Goal: Task Accomplishment & Management: Use online tool/utility

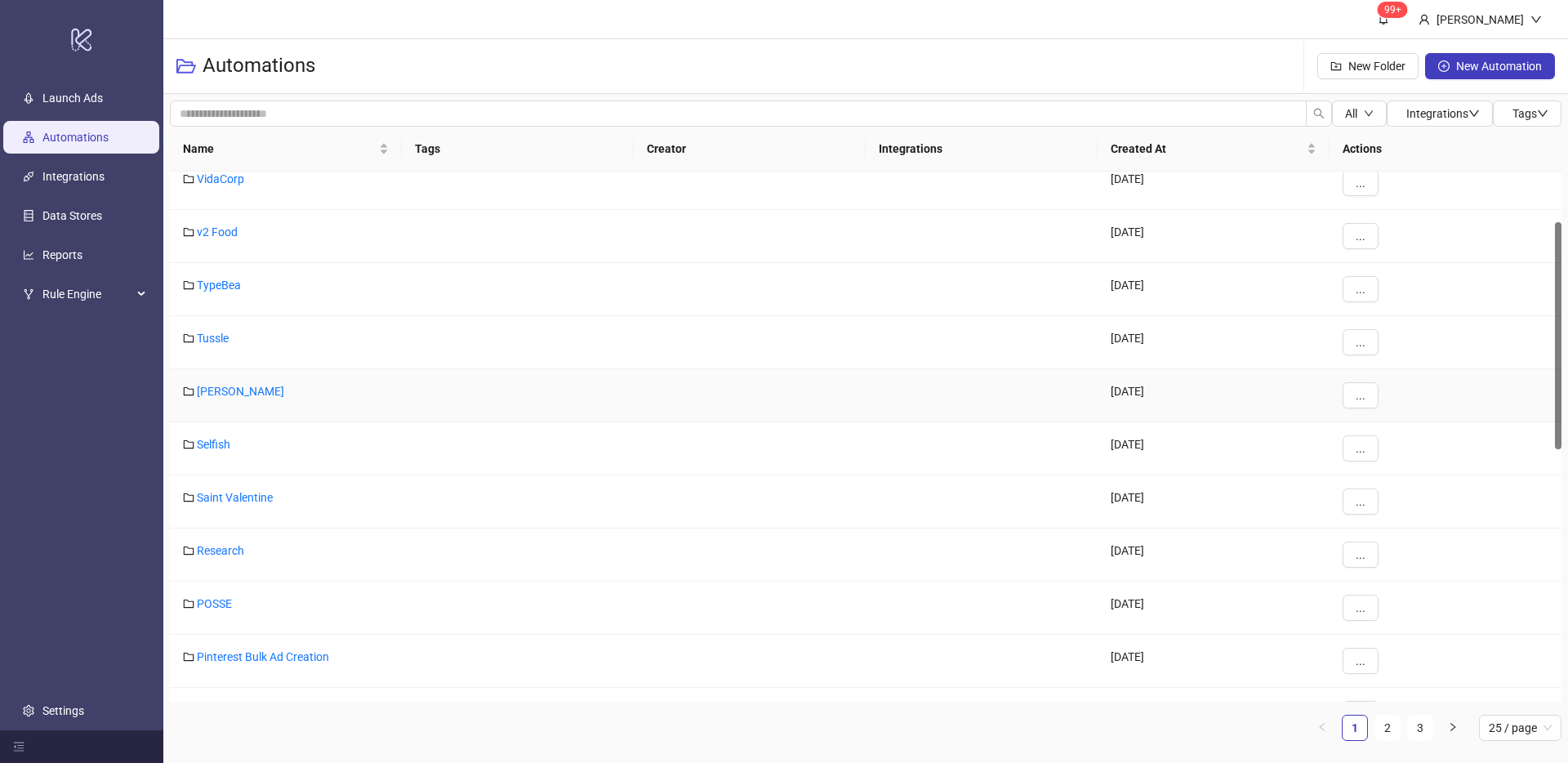
scroll to position [128, 0]
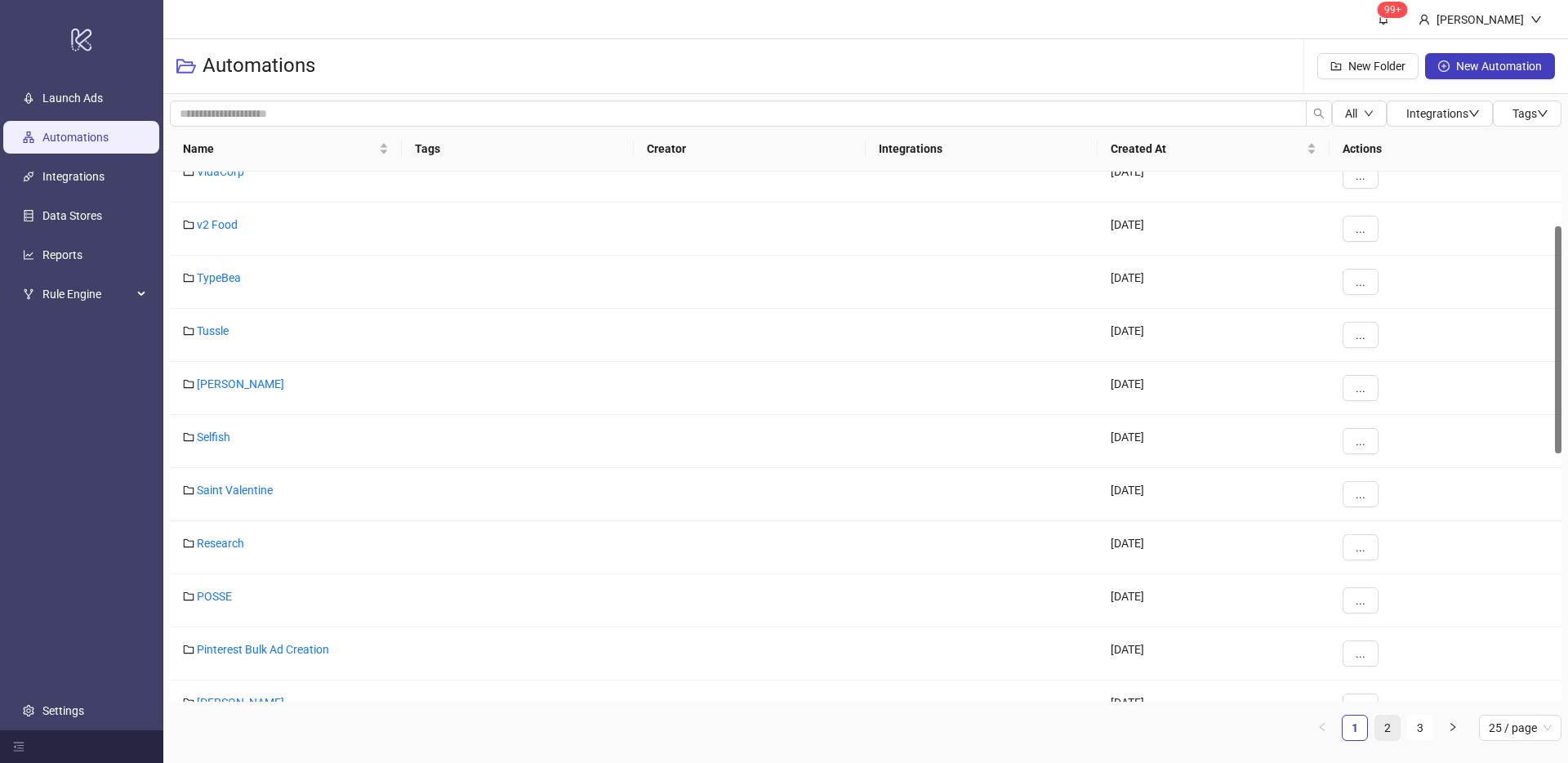
click at [1385, 725] on link "2" at bounding box center [1387, 727] width 24 height 24
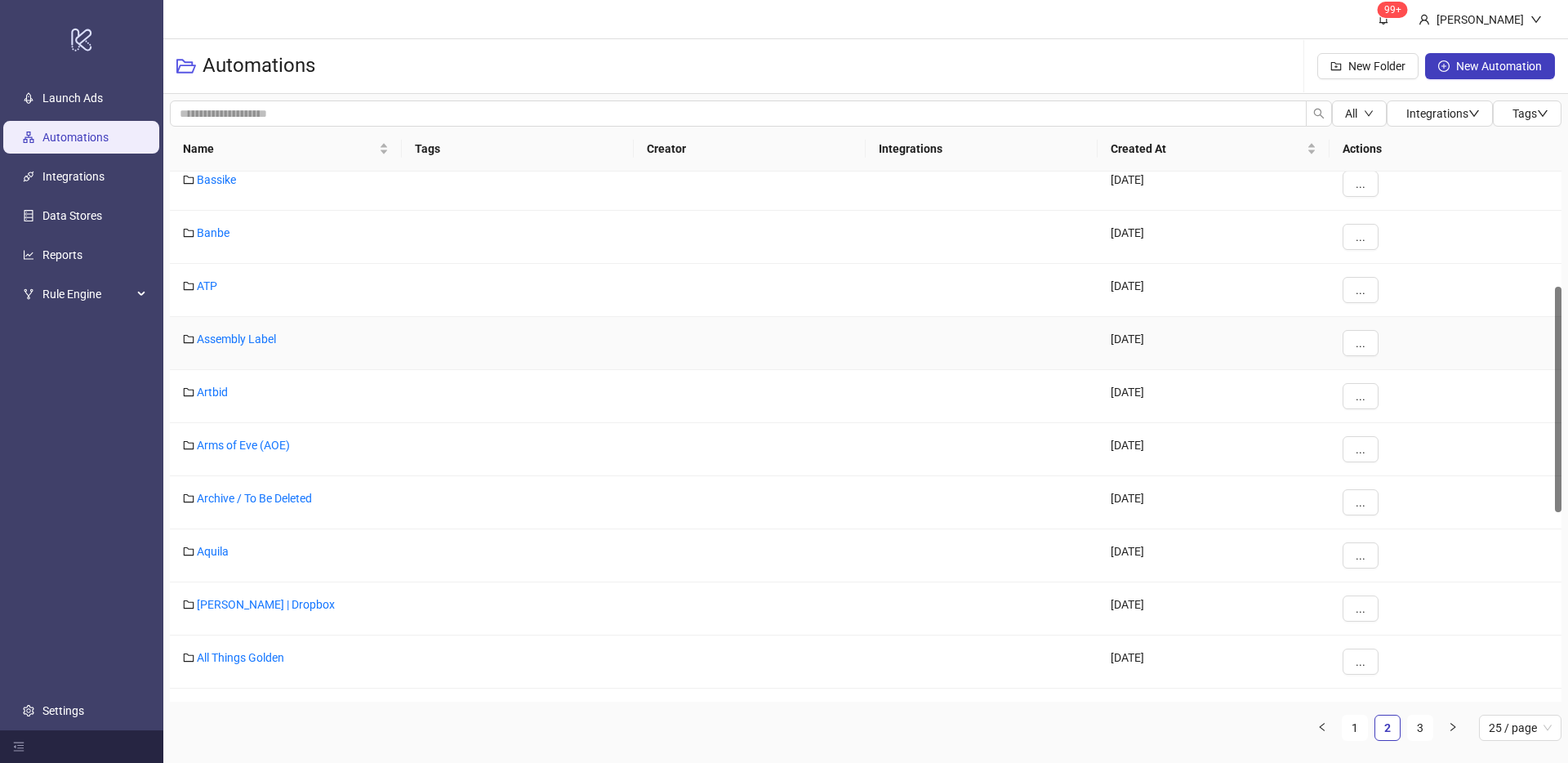
scroll to position [318, 0]
click at [216, 548] on link "Aquila" at bounding box center [212, 548] width 31 height 13
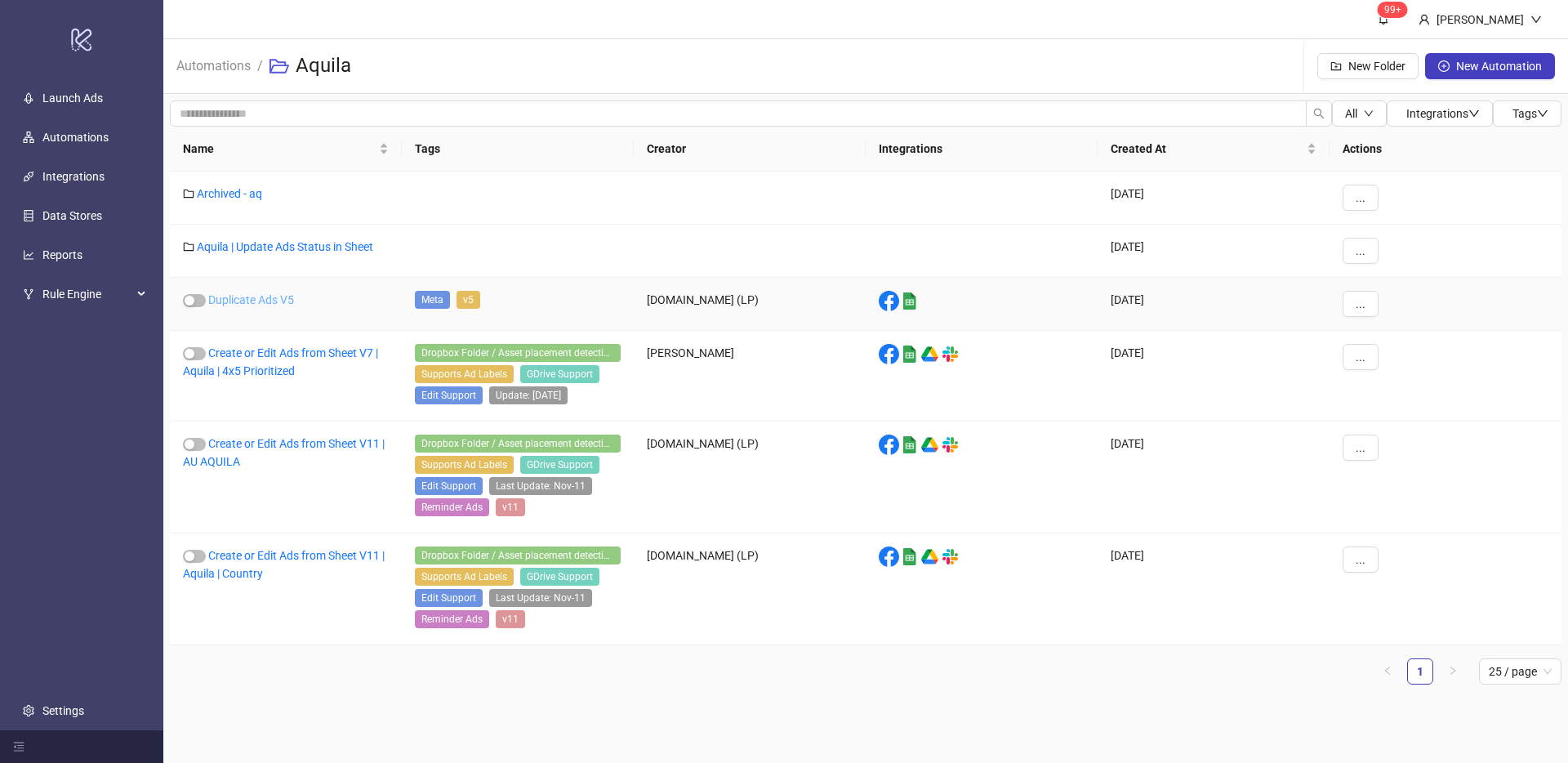
click at [272, 295] on link "Duplicate Ads V5" at bounding box center [251, 299] width 86 height 13
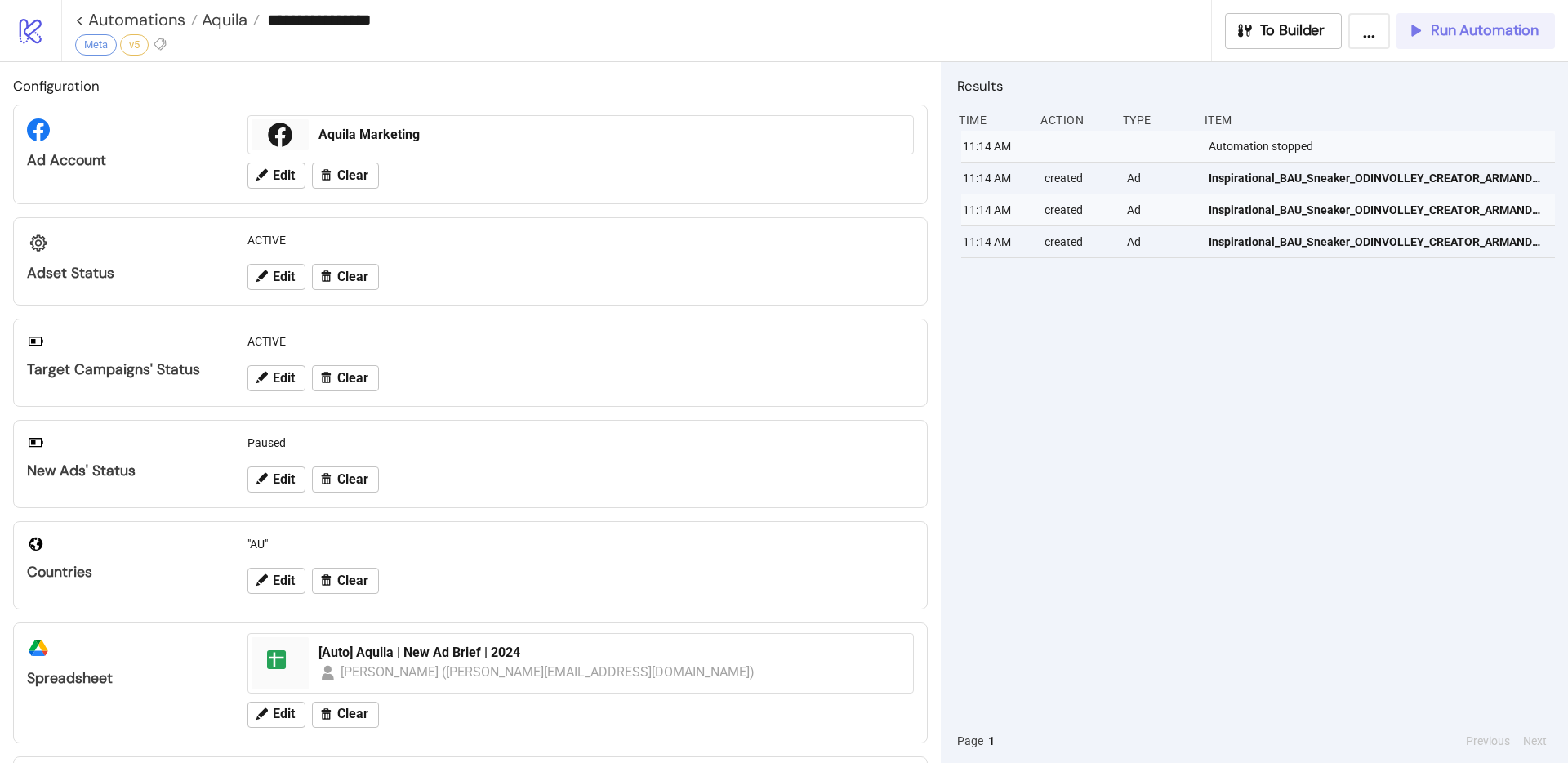
click at [1471, 46] on button "Run Automation" at bounding box center [1475, 31] width 158 height 36
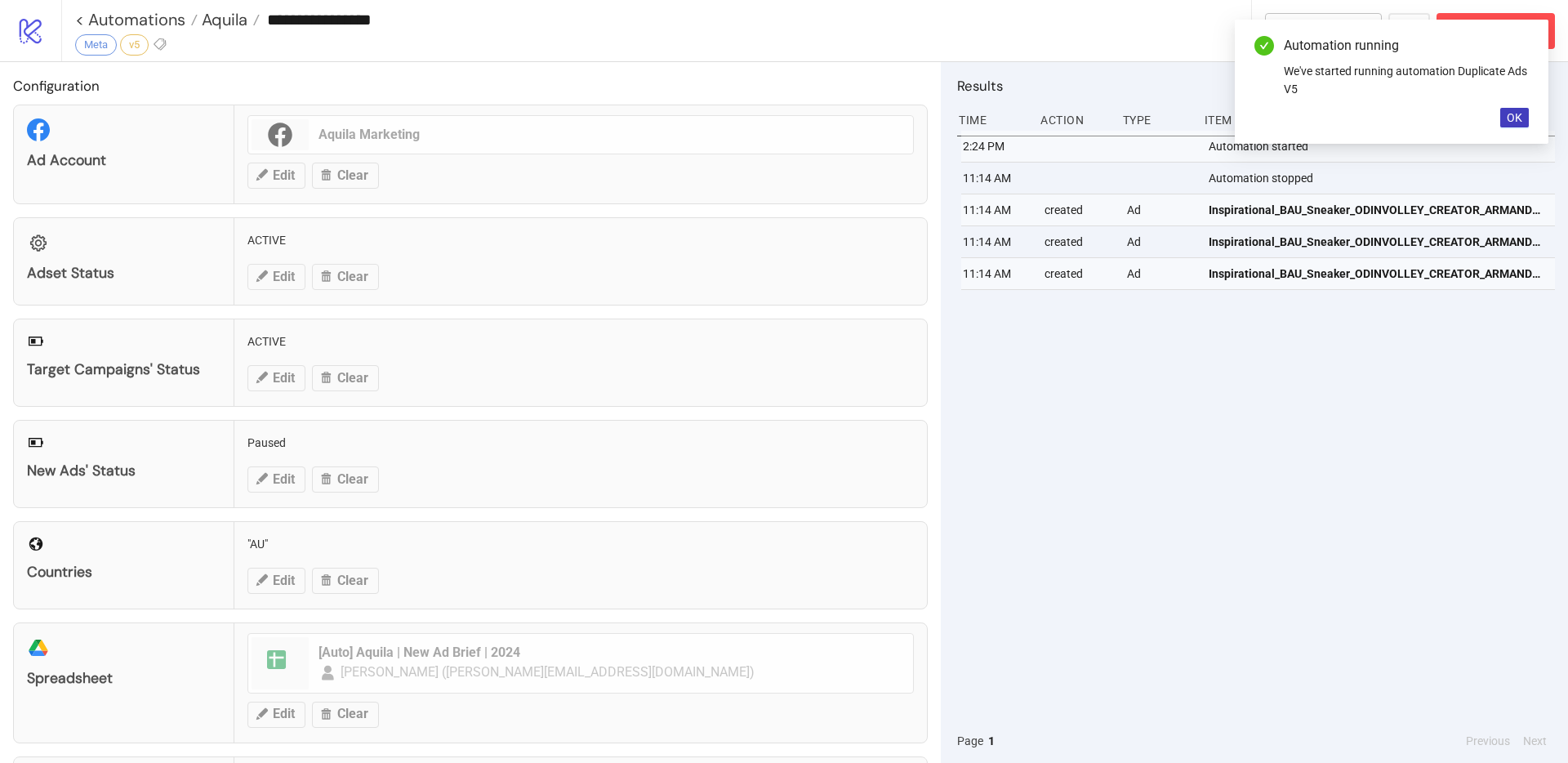
click at [1532, 124] on div "Automation running We've started running automation Duplicate Ads V5 OK" at bounding box center [1391, 81] width 314 height 124
click at [1527, 121] on button "OK" at bounding box center [1514, 117] width 29 height 19
